Goal: Information Seeking & Learning: Find specific fact

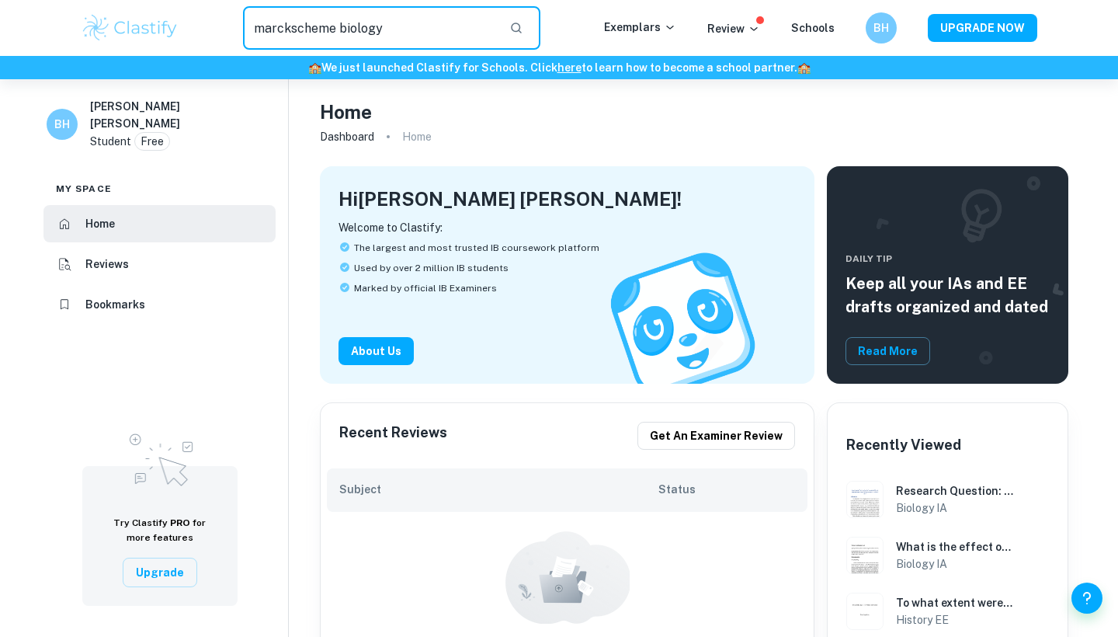
type input "marckscheme biology"
click at [432, 26] on input "marckscheme biology" at bounding box center [370, 27] width 254 height 43
type input "biology"
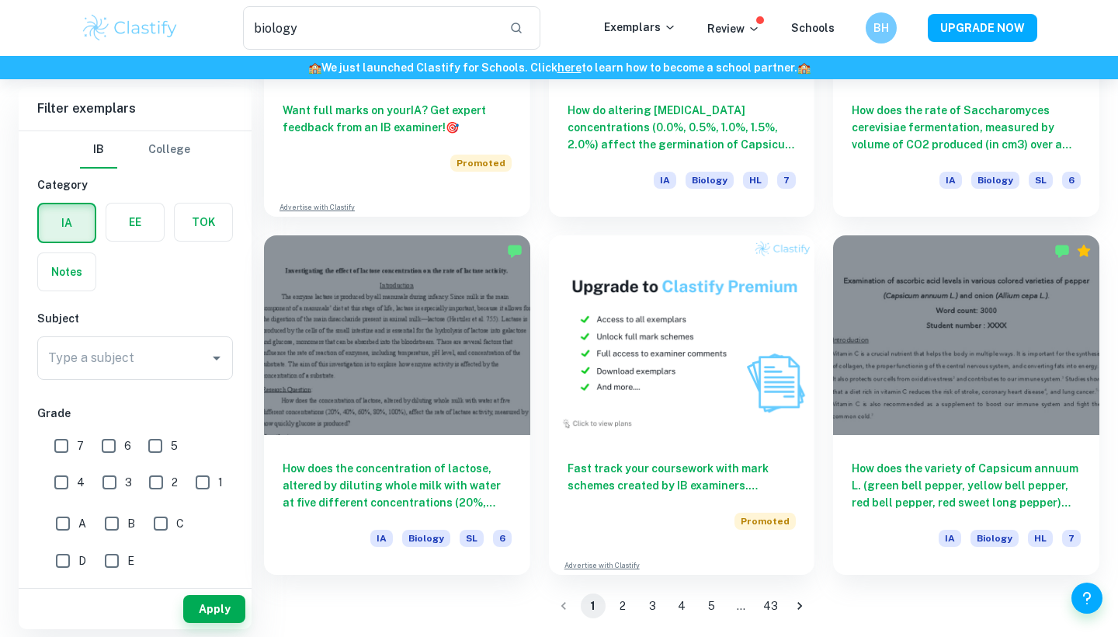
scroll to position [2439, 0]
